Goal: Task Accomplishment & Management: Manage account settings

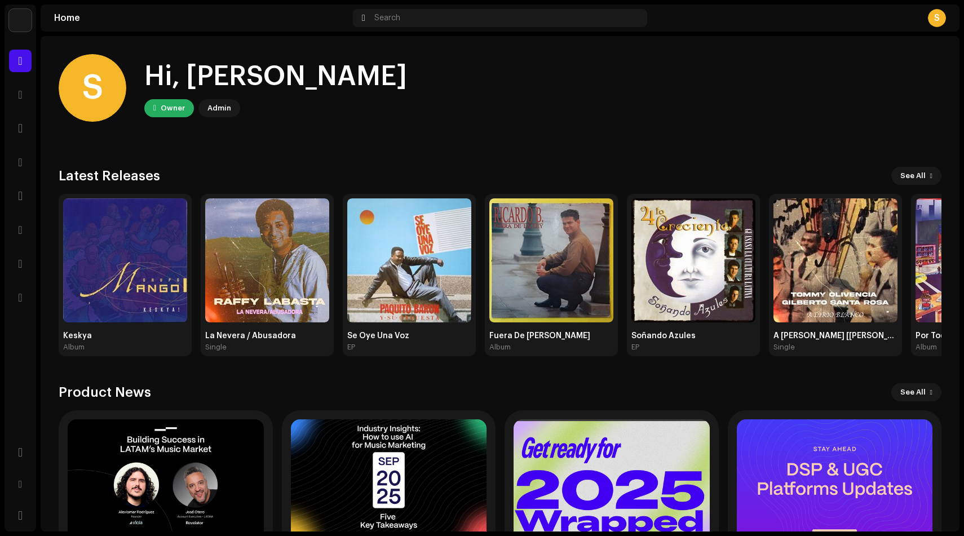
click at [26, 23] on img at bounding box center [20, 20] width 23 height 23
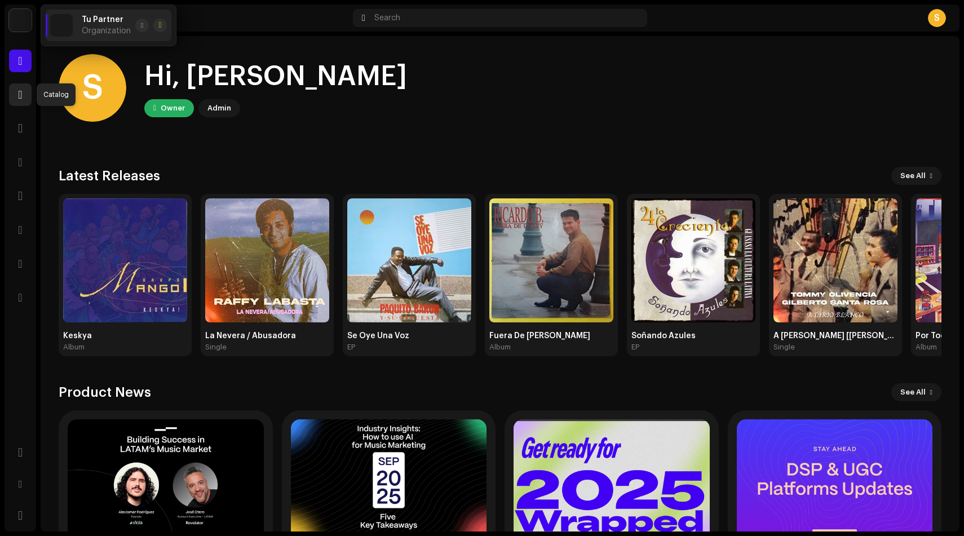
click at [19, 91] on span at bounding box center [20, 94] width 4 height 9
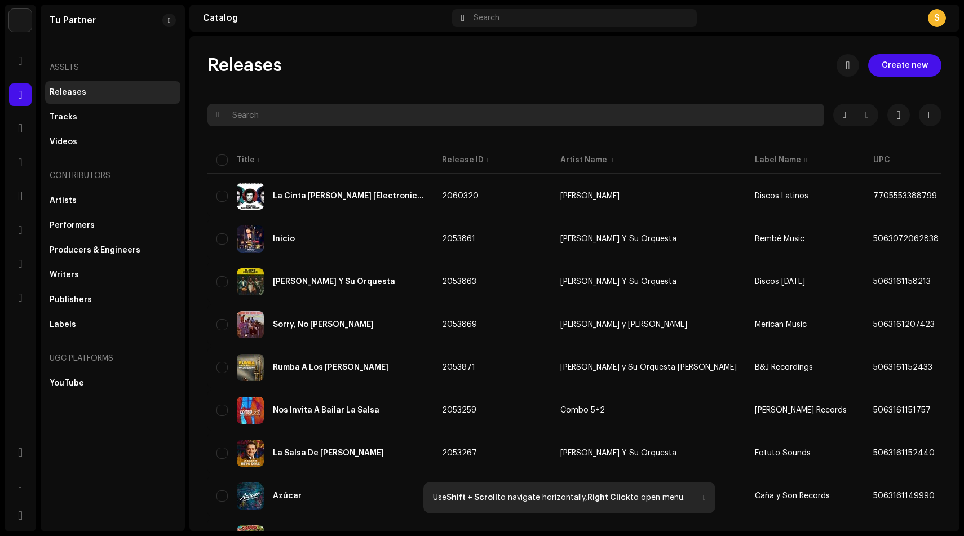
click at [352, 121] on input "text" at bounding box center [515, 115] width 616 height 23
paste input "7705553789435"
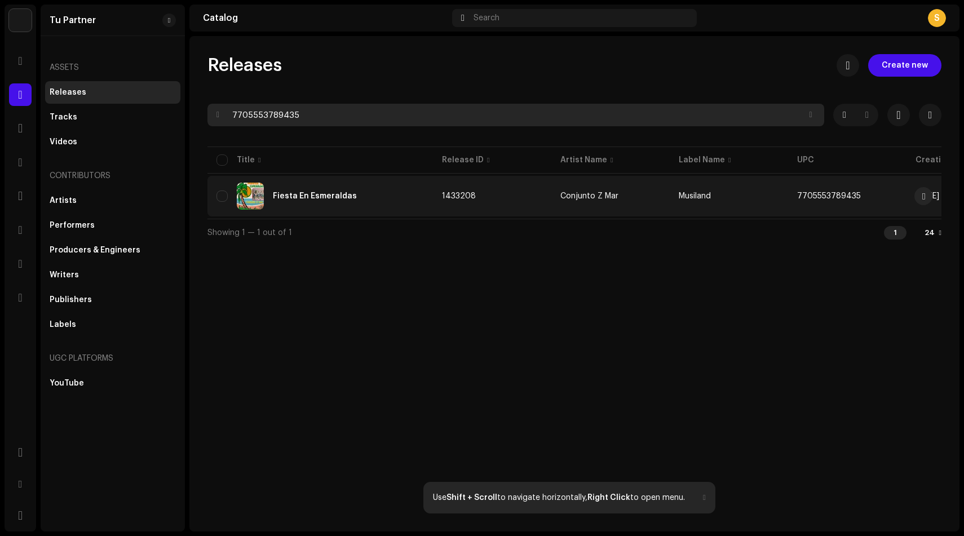
type input "7705553789435"
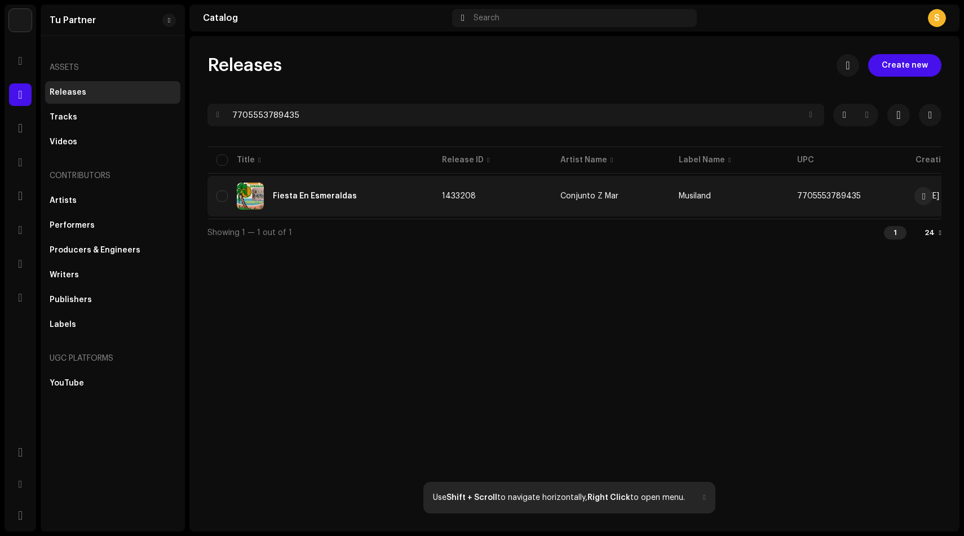
click at [315, 187] on div "Fiesta En Esmeraldas" at bounding box center [319, 196] width 207 height 27
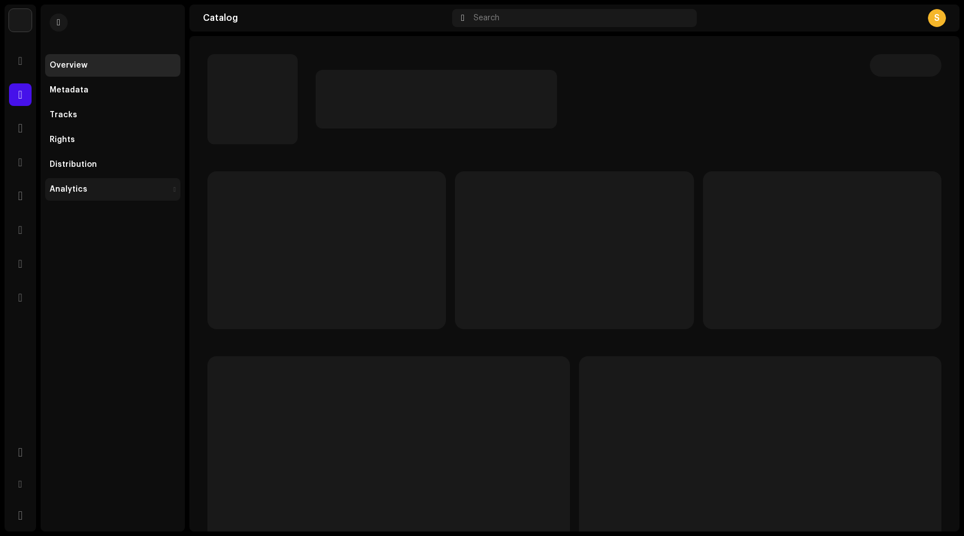
click at [148, 181] on div "Analytics" at bounding box center [112, 189] width 135 height 23
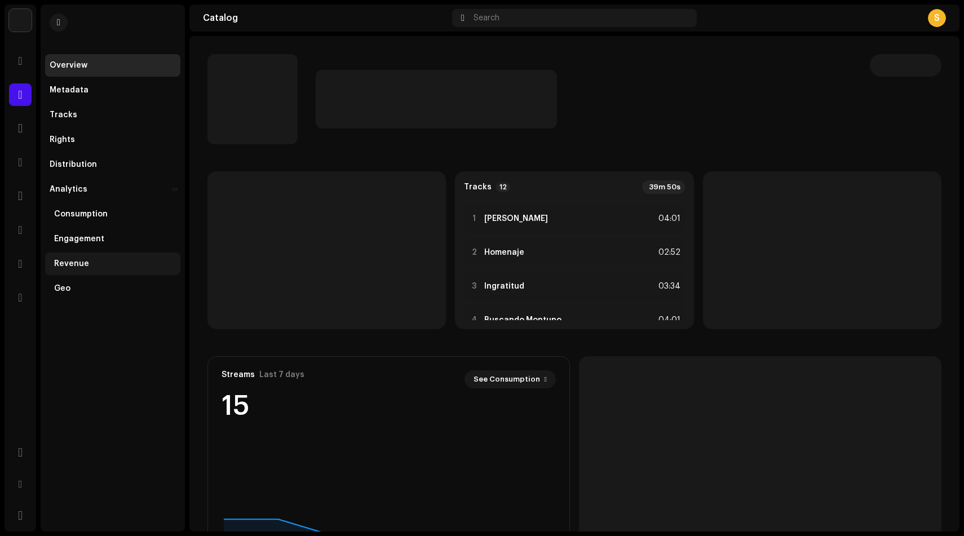
click at [132, 253] on div "Revenue" at bounding box center [112, 263] width 135 height 23
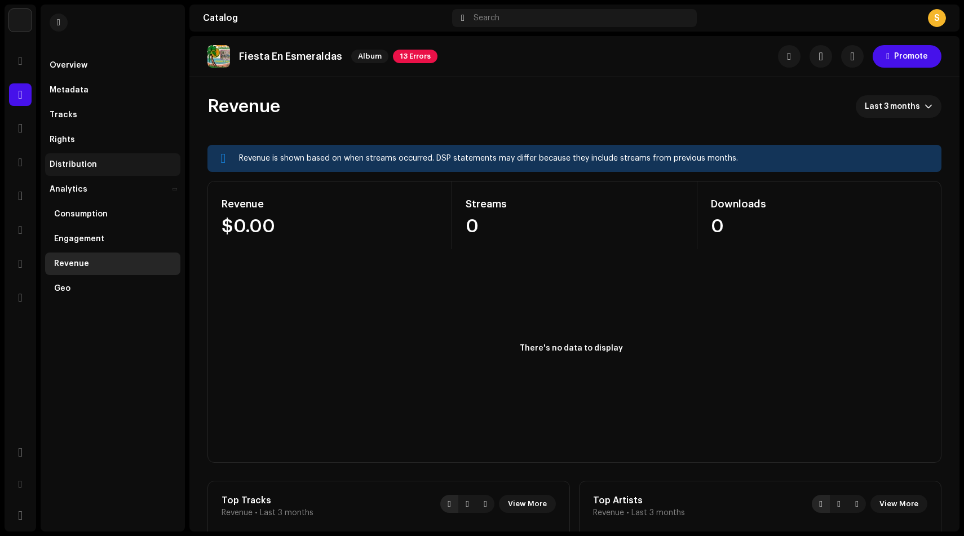
click at [124, 165] on div "Distribution" at bounding box center [113, 164] width 126 height 9
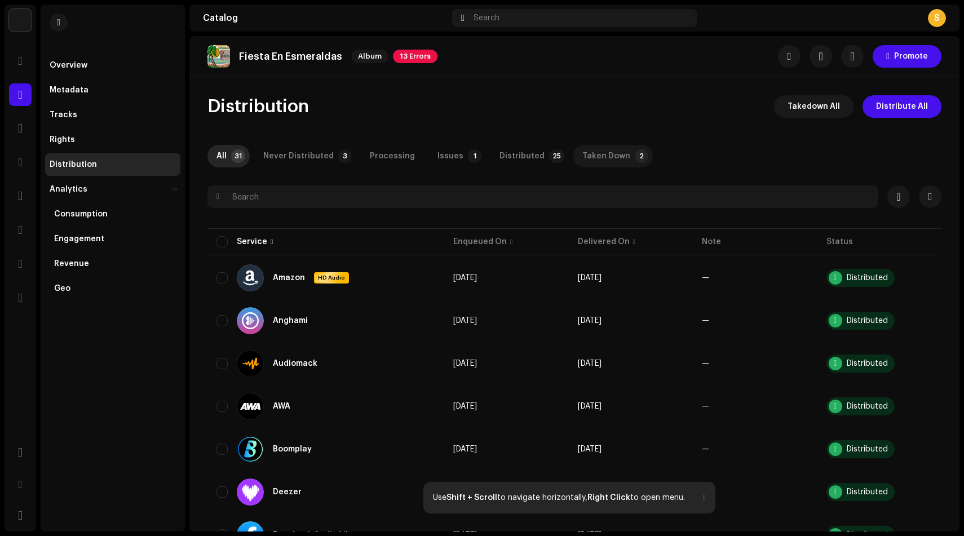
click at [606, 156] on div "Taken Down" at bounding box center [606, 156] width 48 height 23
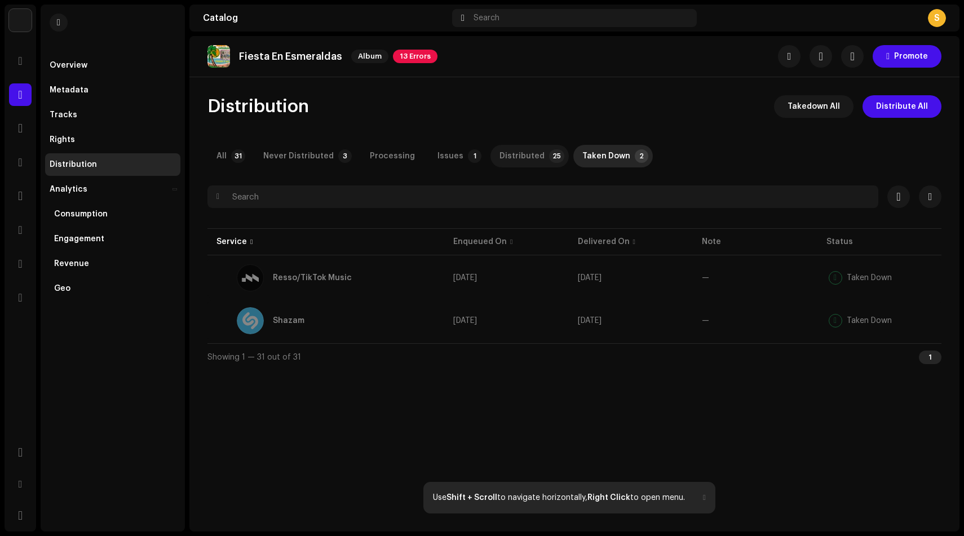
click at [530, 158] on div "Distributed" at bounding box center [521, 156] width 45 height 23
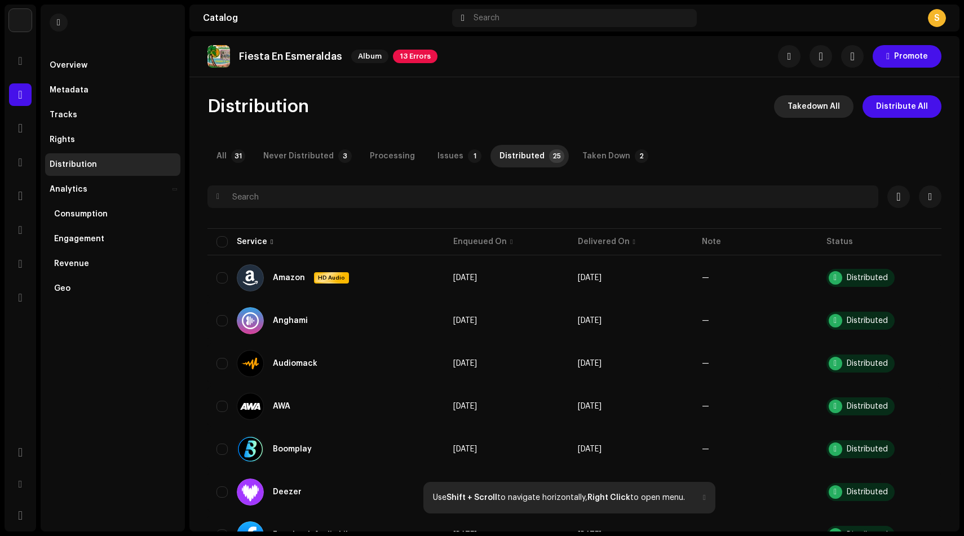
click at [800, 104] on span "Takedown All" at bounding box center [813, 106] width 52 height 23
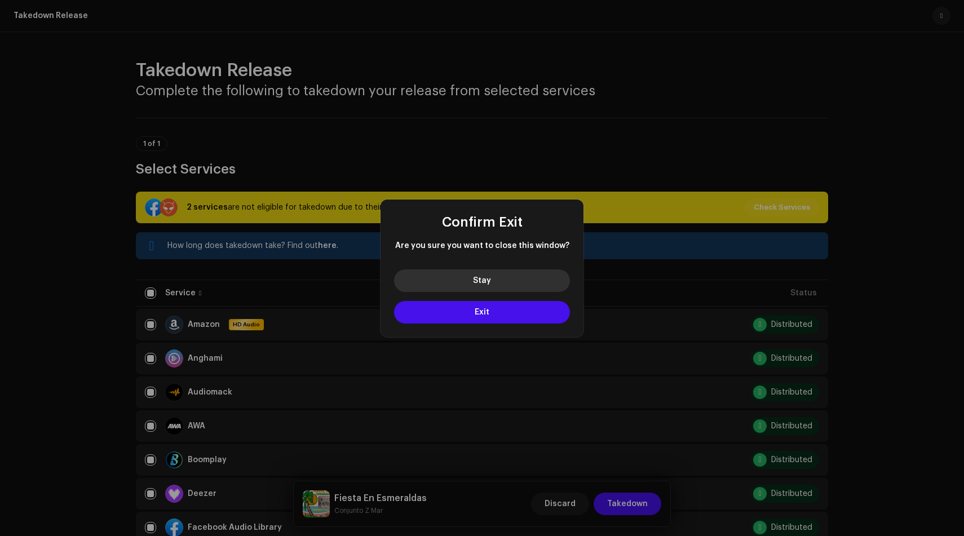
click at [509, 285] on button "Stay" at bounding box center [482, 280] width 176 height 23
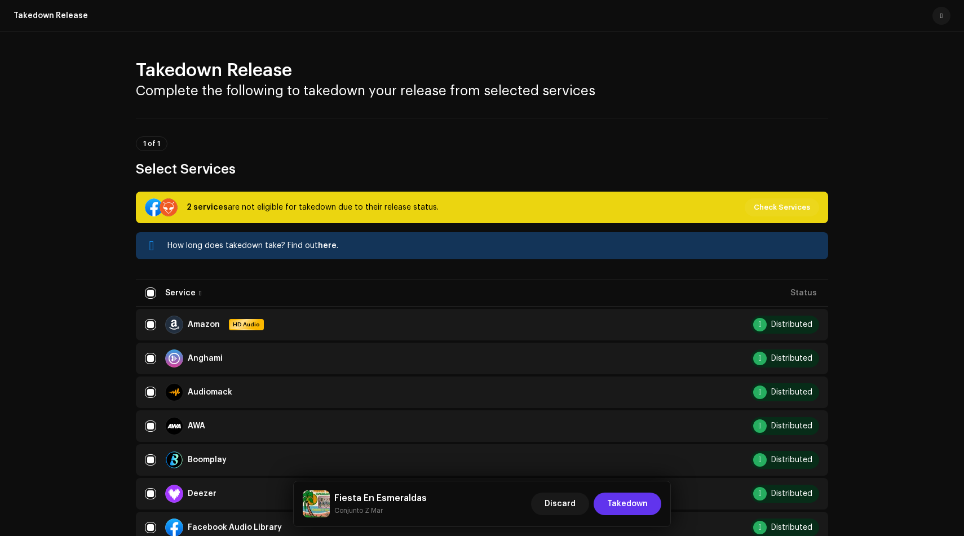
click at [620, 496] on span "Takedown" at bounding box center [627, 503] width 41 height 23
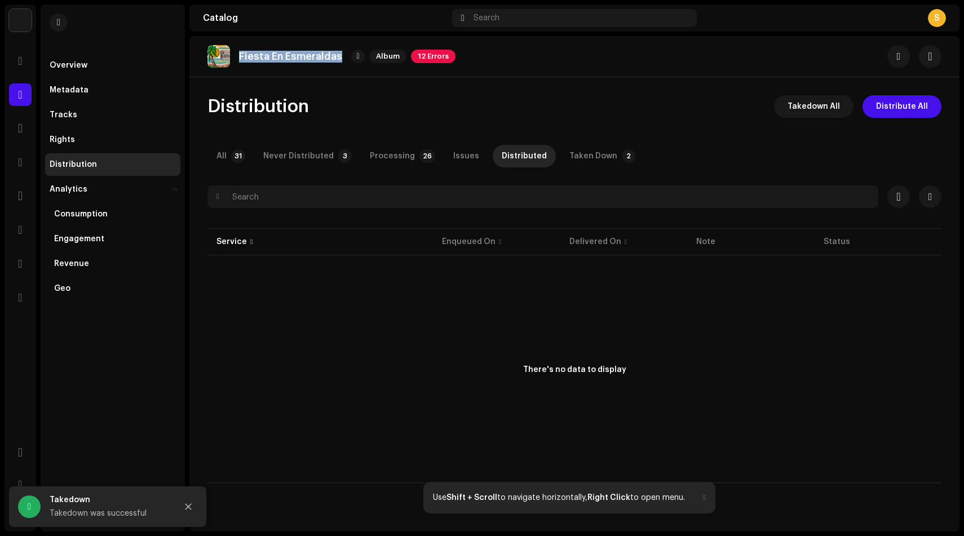
drag, startPoint x: 241, startPoint y: 52, endPoint x: 340, endPoint y: 52, distance: 99.7
click at [341, 52] on div "Fiesta En Esmeraldas Album 12 Errors" at bounding box center [331, 56] width 248 height 23
copy p "Fiesta En Esmeraldas"
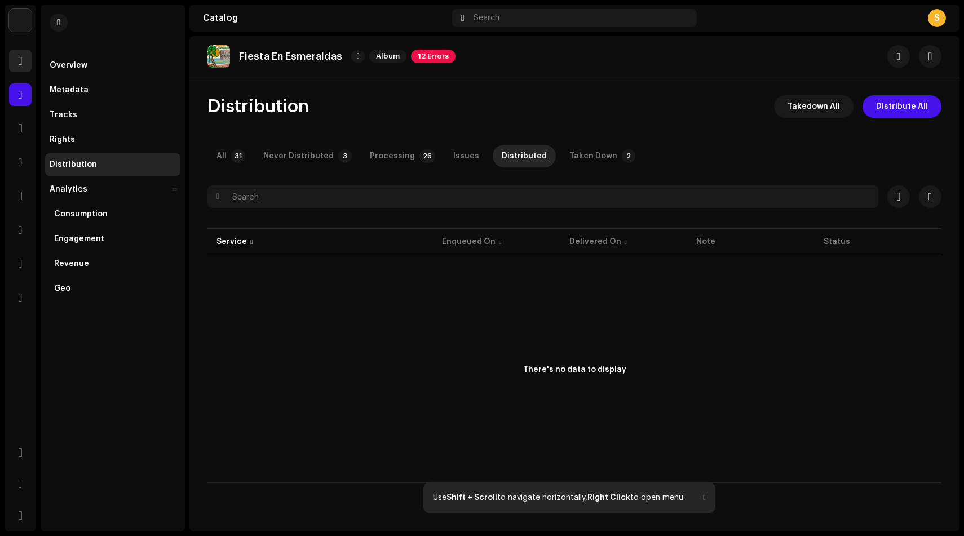
click at [18, 56] on span at bounding box center [20, 60] width 4 height 9
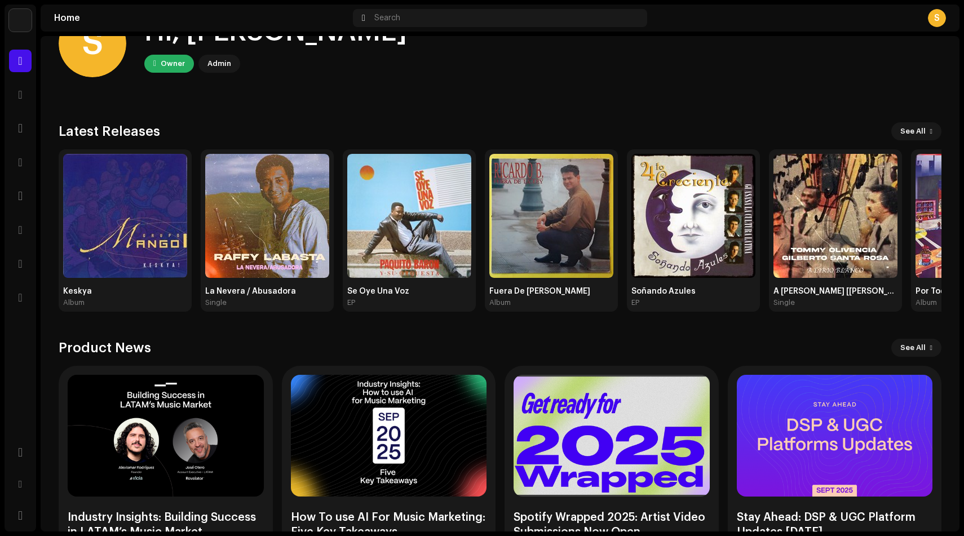
scroll to position [93, 0]
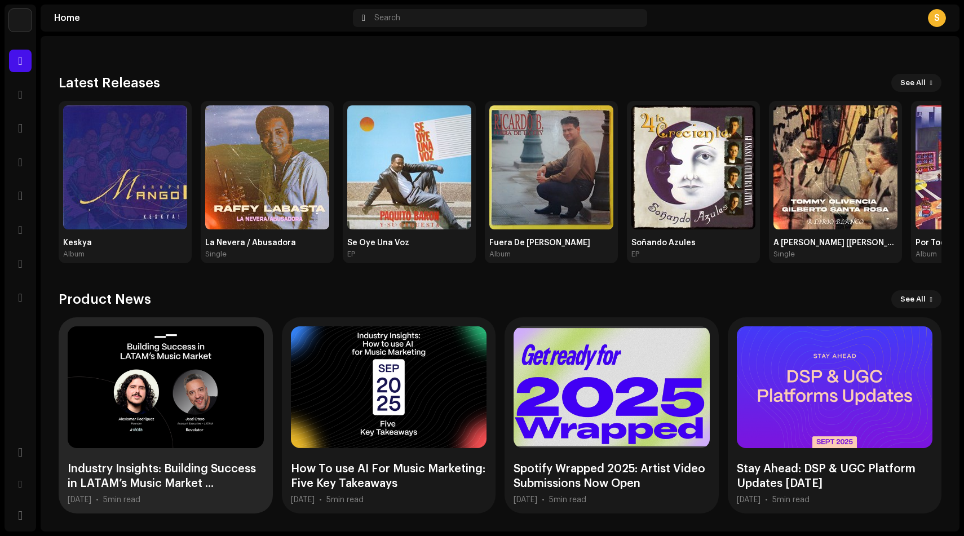
click at [177, 381] on div at bounding box center [166, 387] width 196 height 122
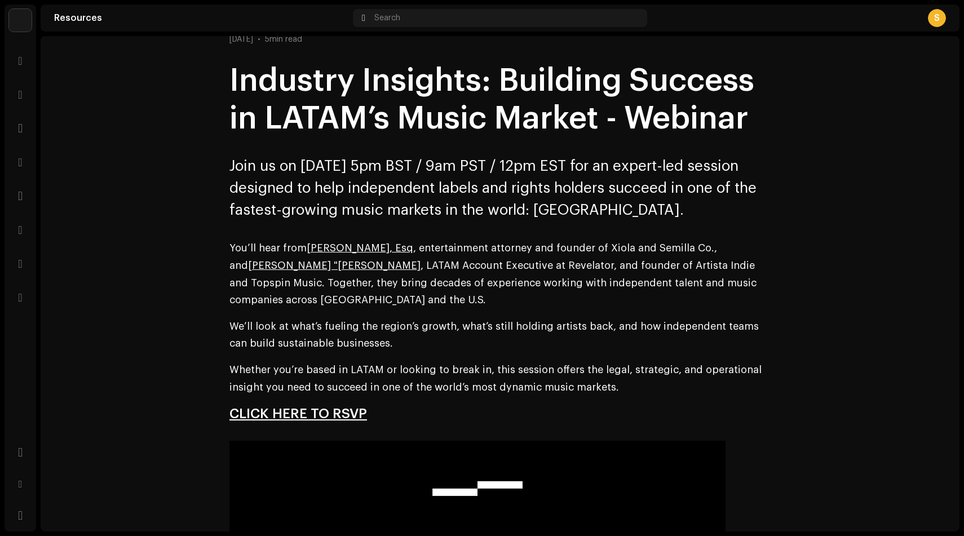
scroll to position [70, 0]
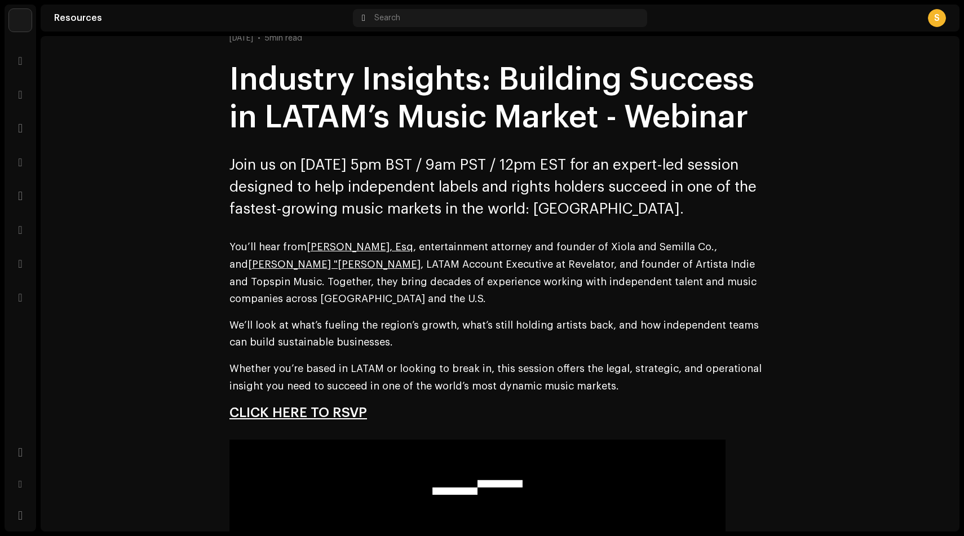
click at [620, 248] on p "You’ll hear from [PERSON_NAME], Esq , entertainment attorney and founder of Xio…" at bounding box center [499, 272] width 541 height 69
copy p "Xiola"
click at [387, 269] on p "You’ll hear from [PERSON_NAME], Esq , entertainment attorney and founder of Xio…" at bounding box center [499, 272] width 541 height 69
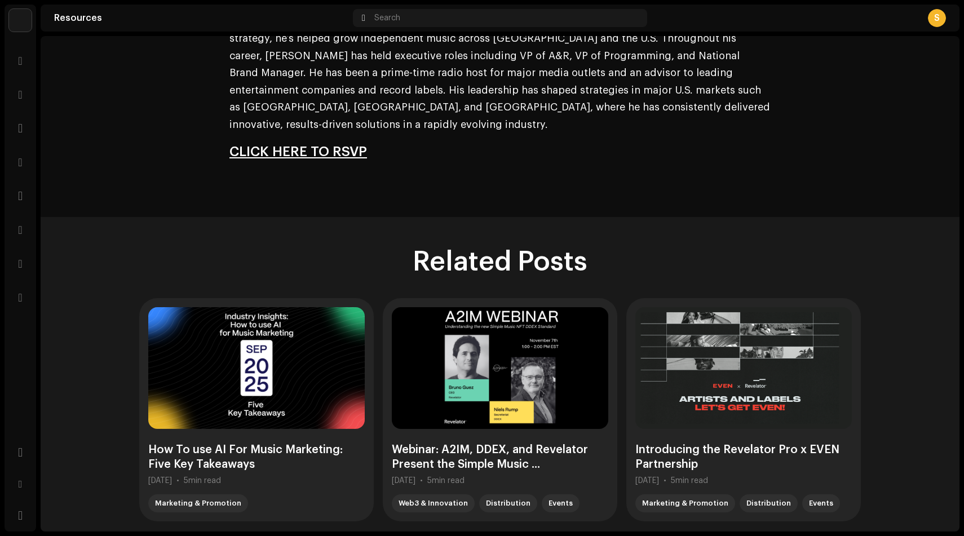
scroll to position [1464, 0]
click at [321, 144] on link "CLICK HERE TO RSVP" at bounding box center [297, 151] width 137 height 14
